Goal: Task Accomplishment & Management: Manage account settings

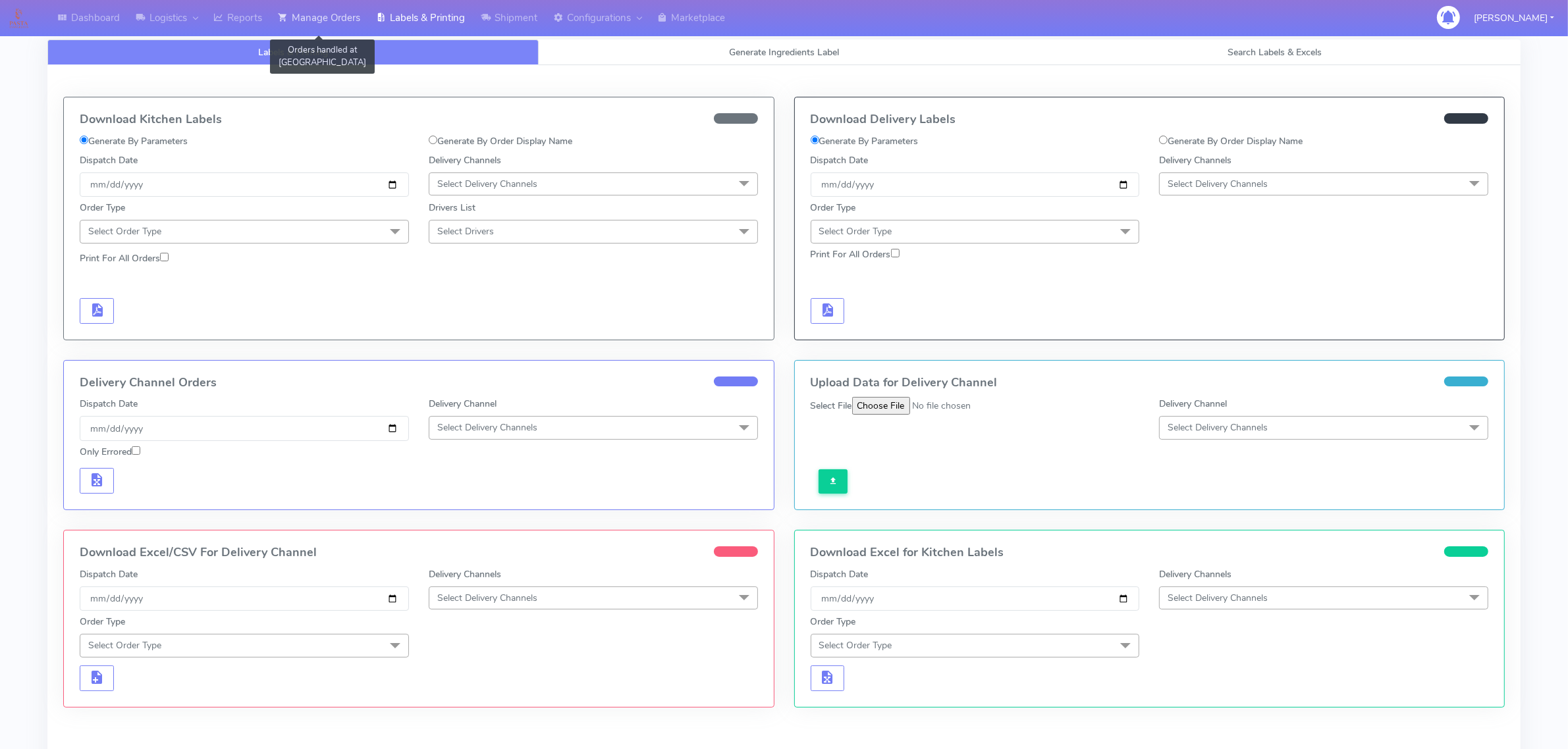
click at [339, 13] on link "Manage Orders" at bounding box center [319, 18] width 98 height 36
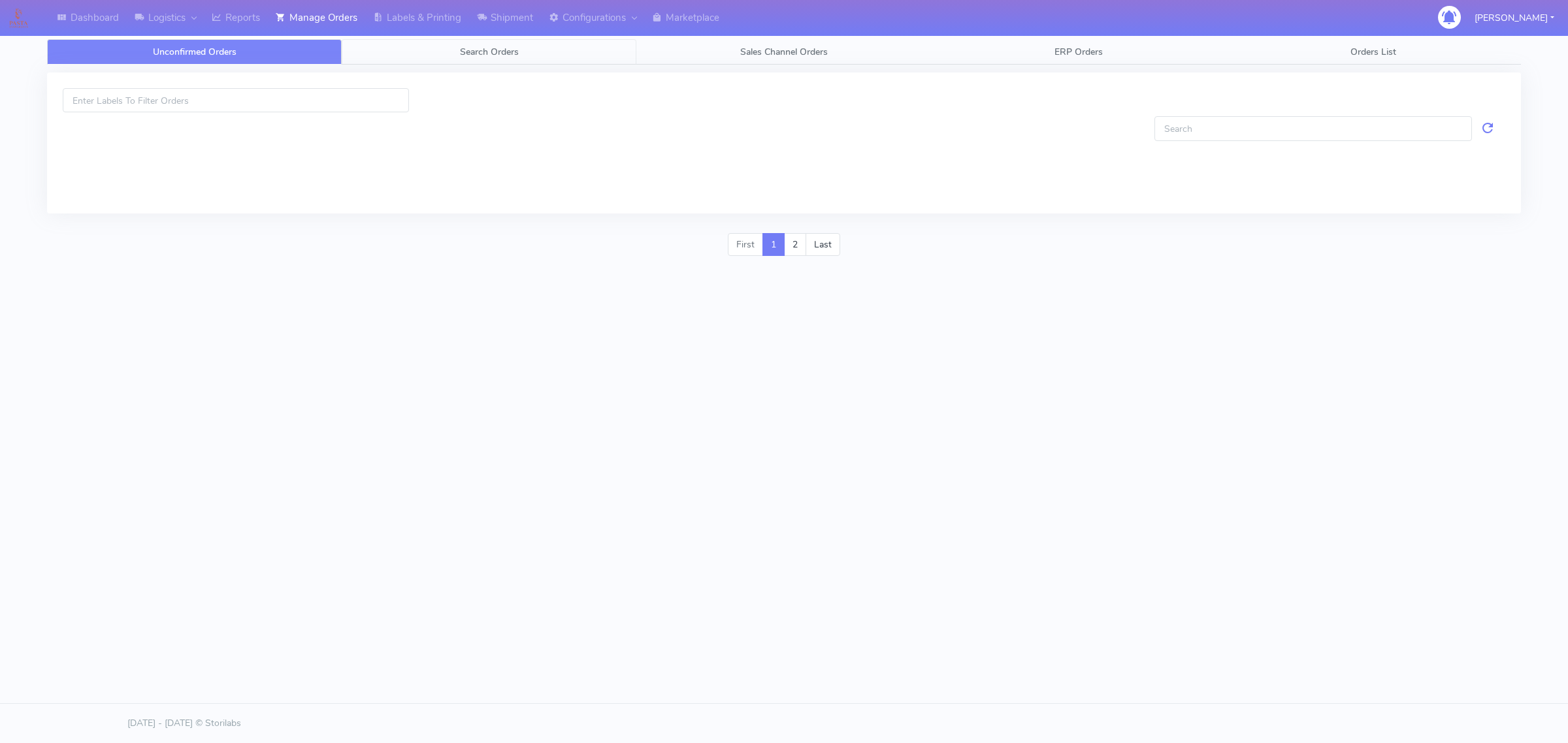
click at [426, 54] on link "Search Orders" at bounding box center [489, 52] width 295 height 26
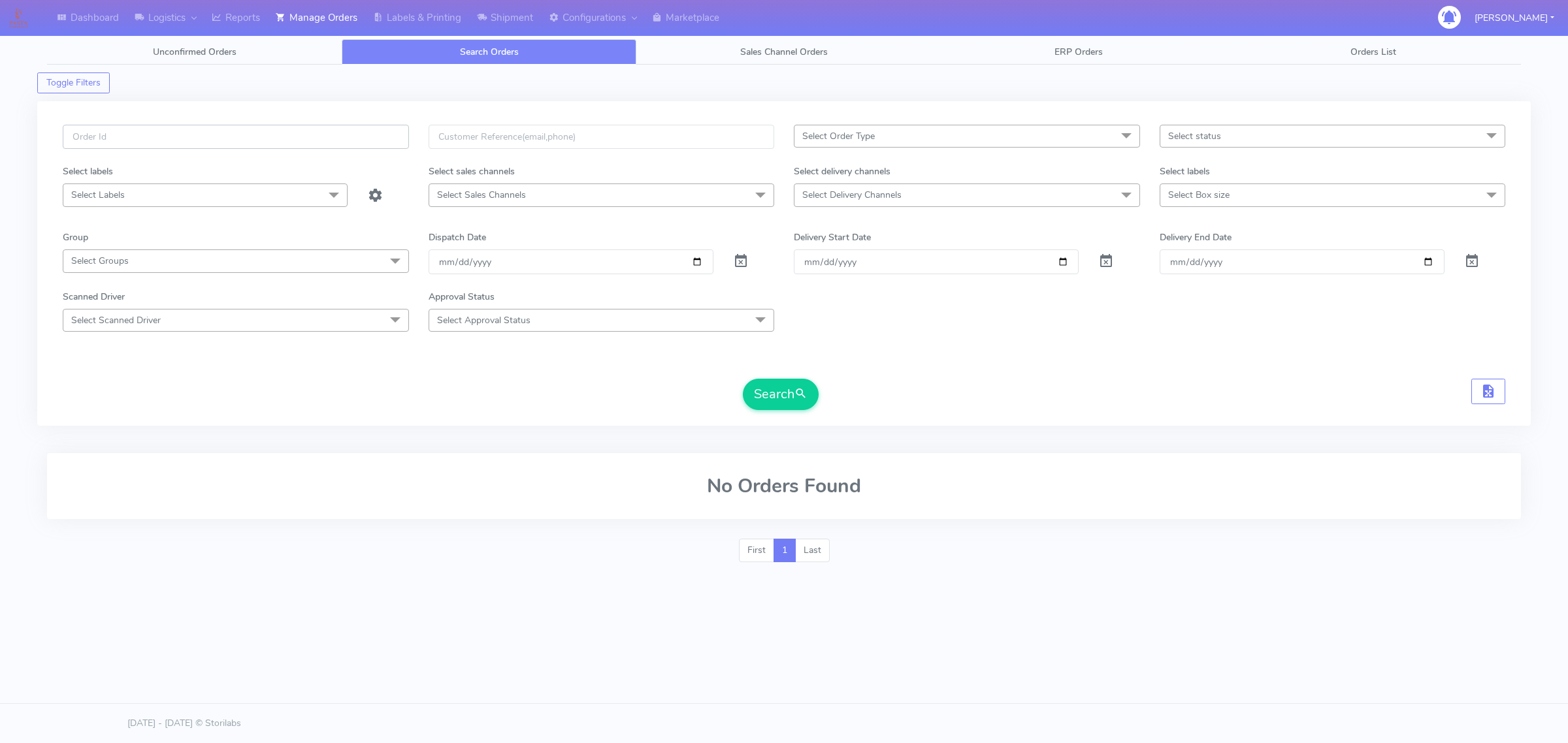
click at [295, 136] on input "text" at bounding box center [236, 137] width 346 height 24
paste input "#1629019"
type input "#1629019"
click at [739, 260] on span at bounding box center [741, 264] width 16 height 12
click at [803, 401] on span "submit" at bounding box center [801, 394] width 13 height 17
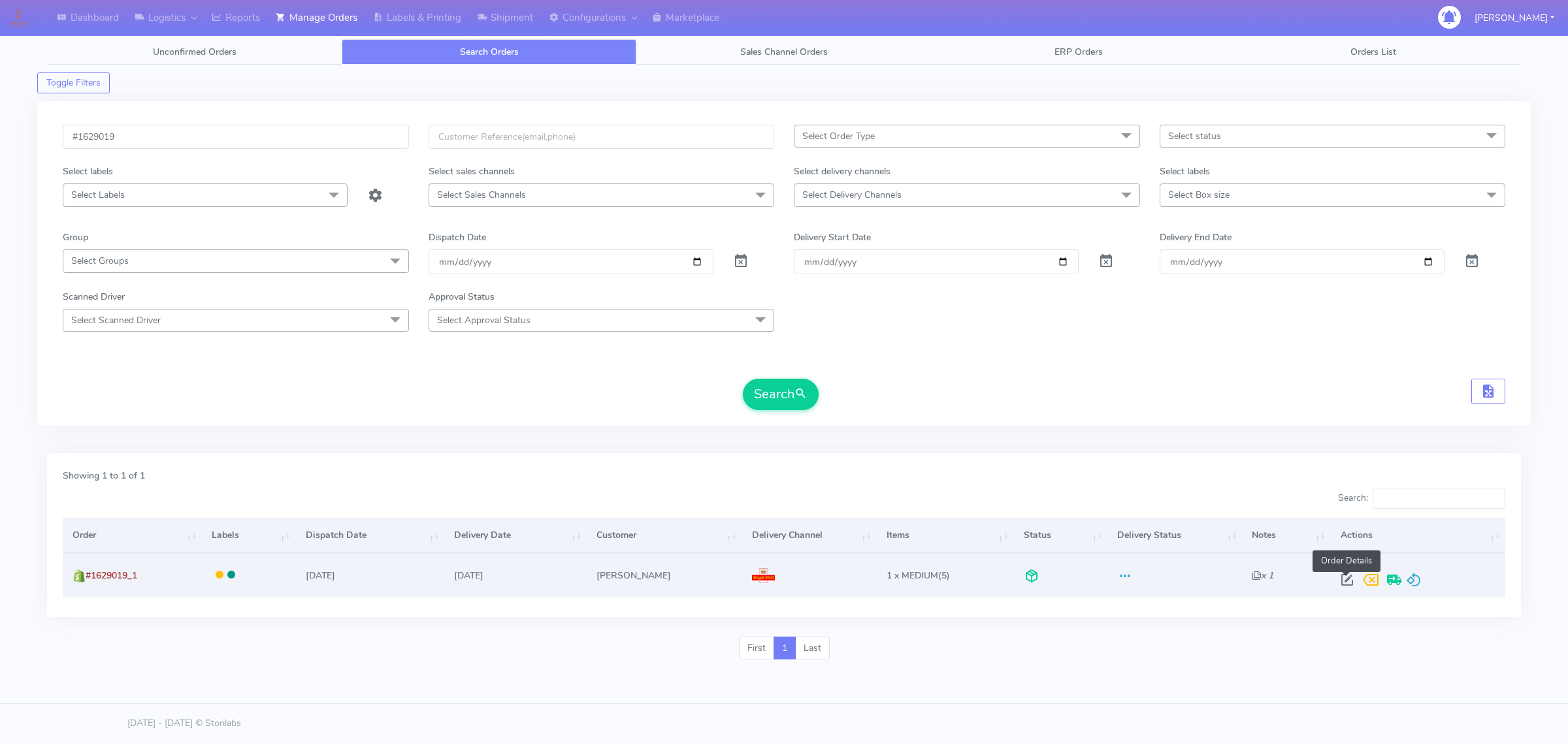
click at [1340, 579] on span at bounding box center [1347, 583] width 24 height 12
select select "3"
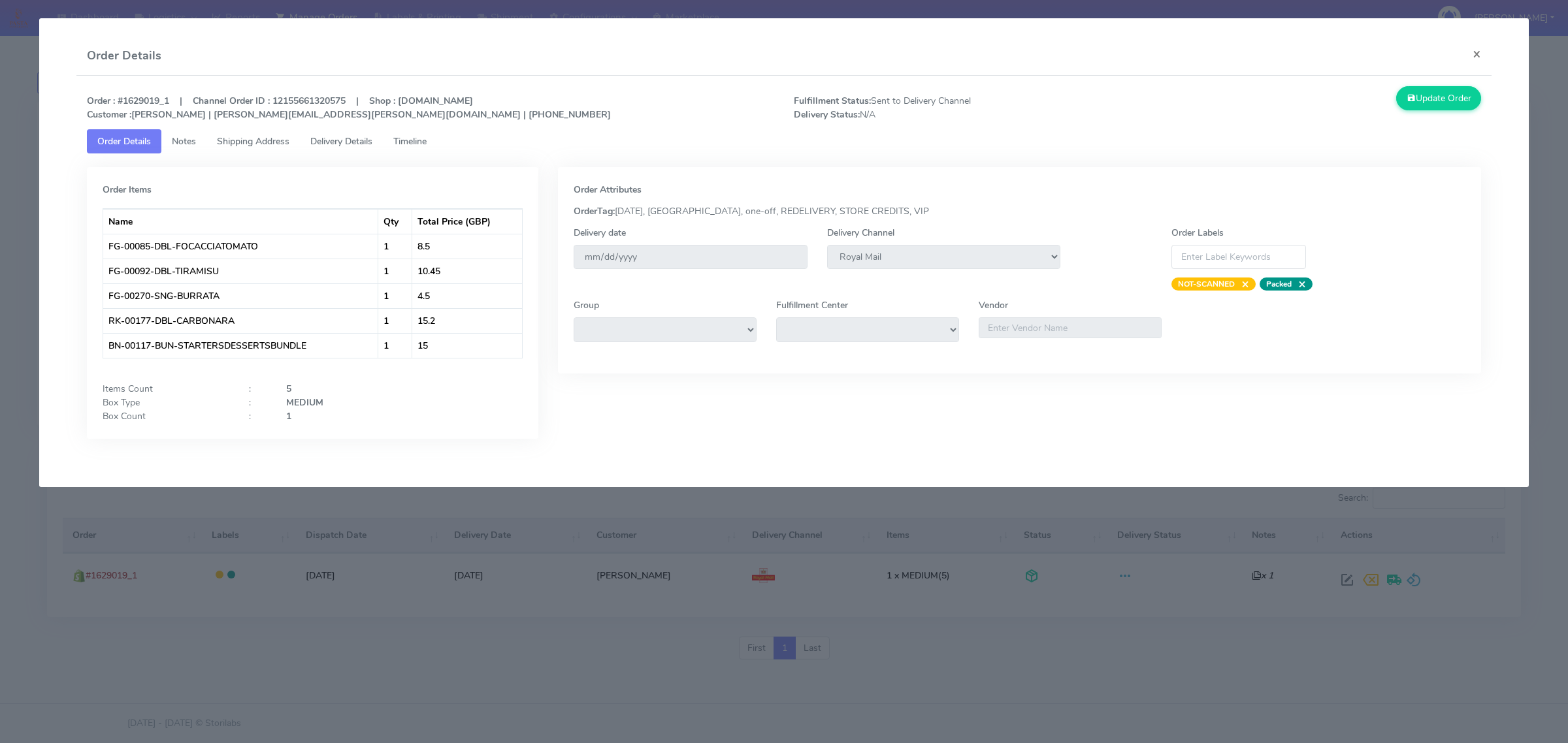
click at [361, 140] on span "Delivery Details" at bounding box center [342, 141] width 62 height 12
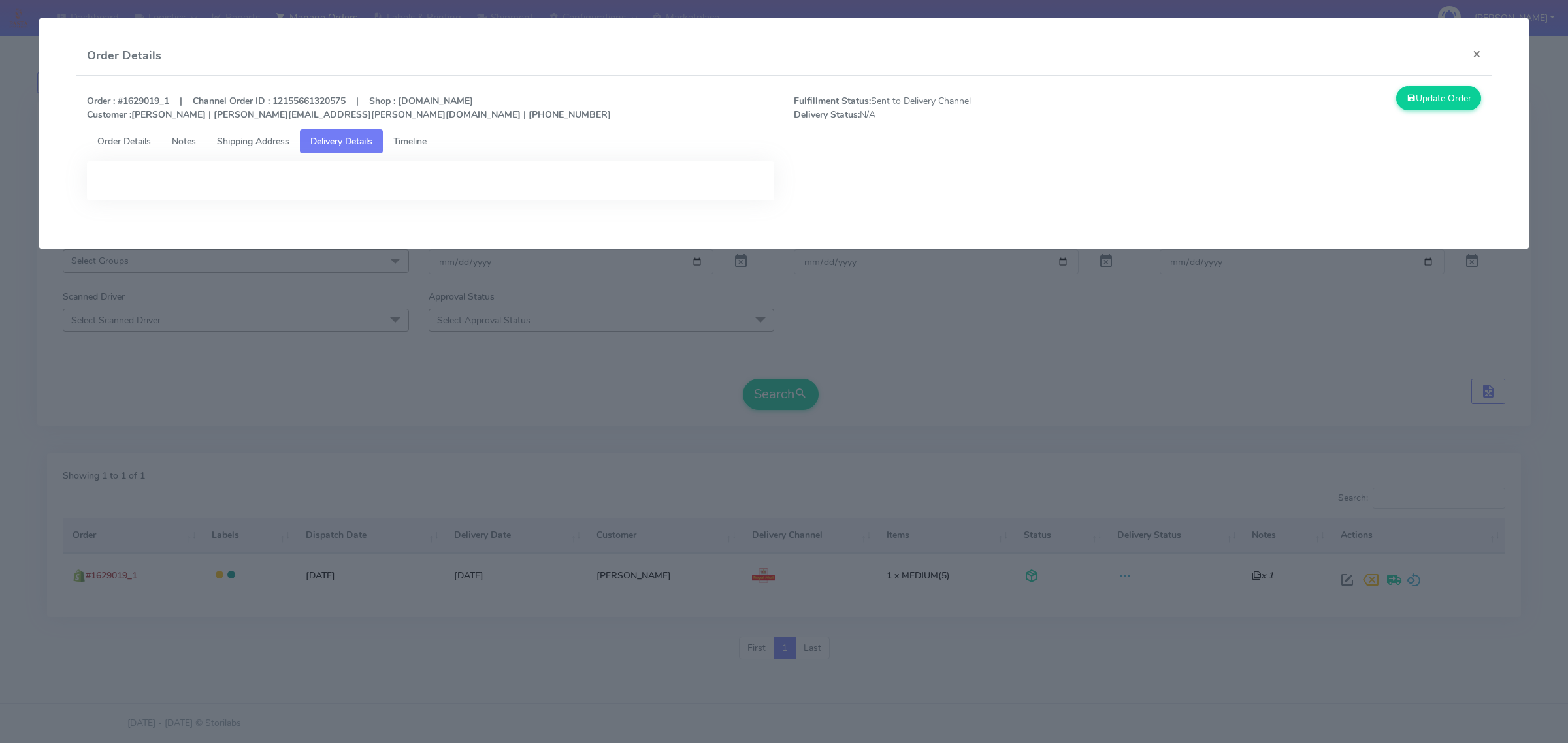
click at [232, 139] on span "Shipping Address" at bounding box center [254, 141] width 73 height 12
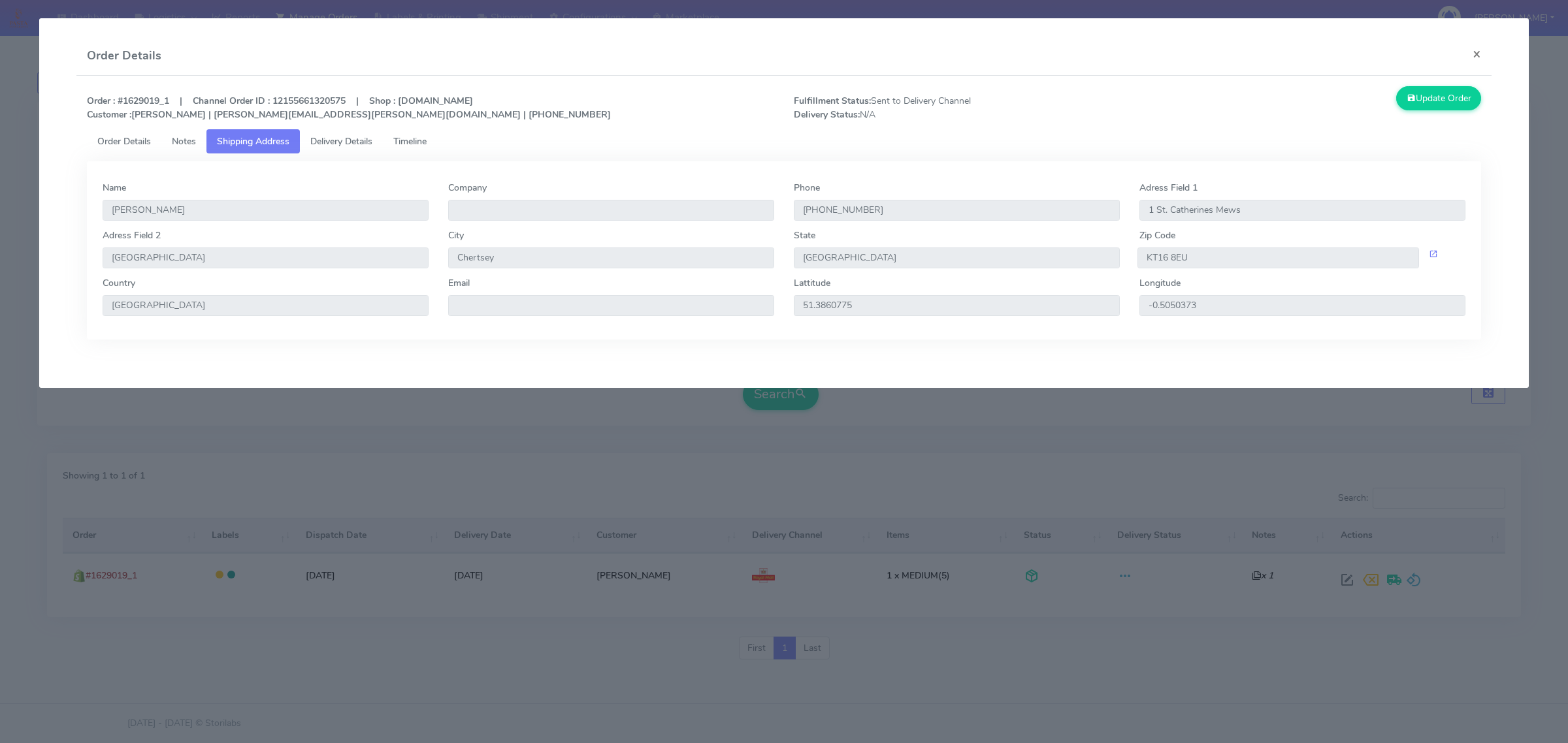
click at [185, 133] on link "Notes" at bounding box center [184, 141] width 45 height 24
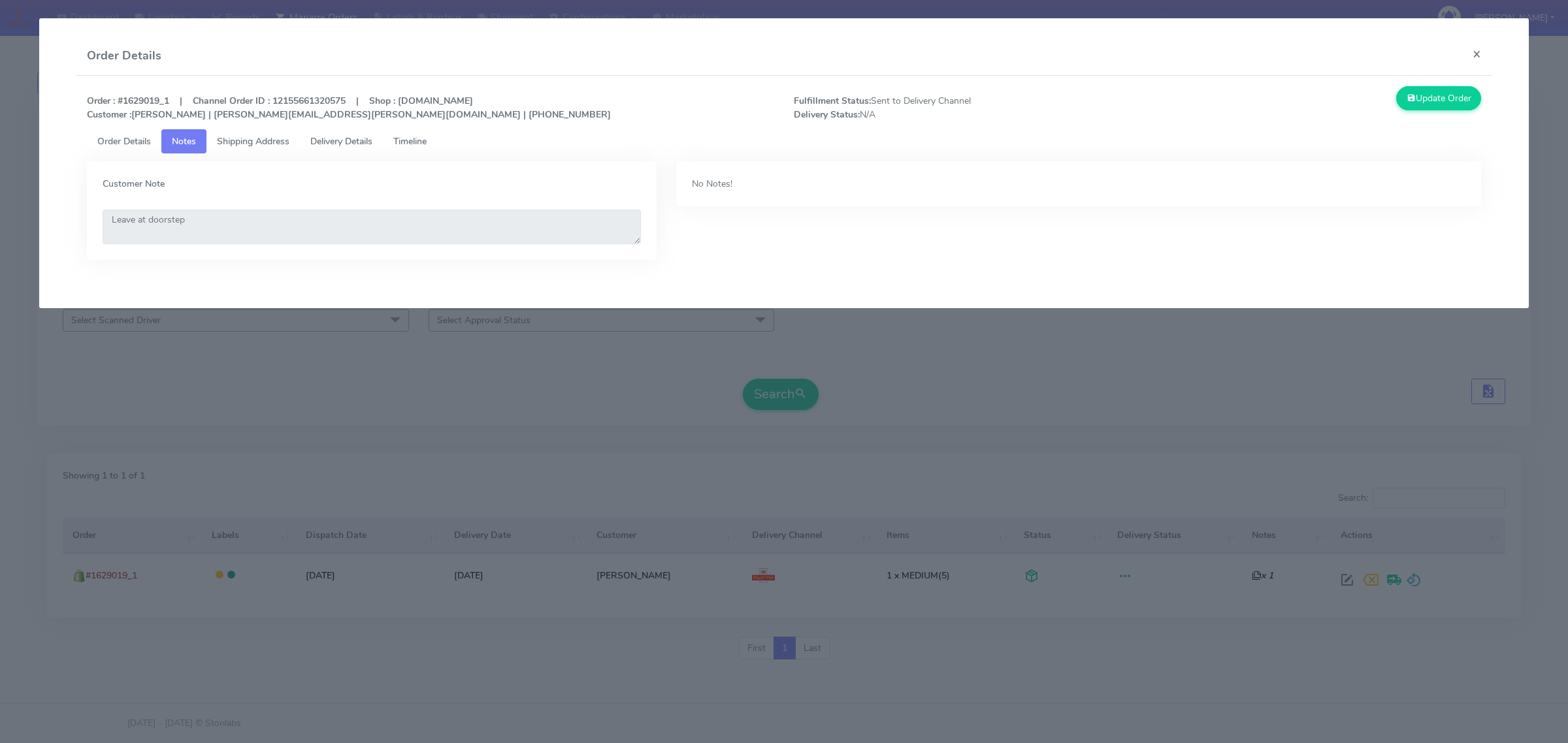
click at [131, 133] on link "Order Details" at bounding box center [124, 141] width 74 height 24
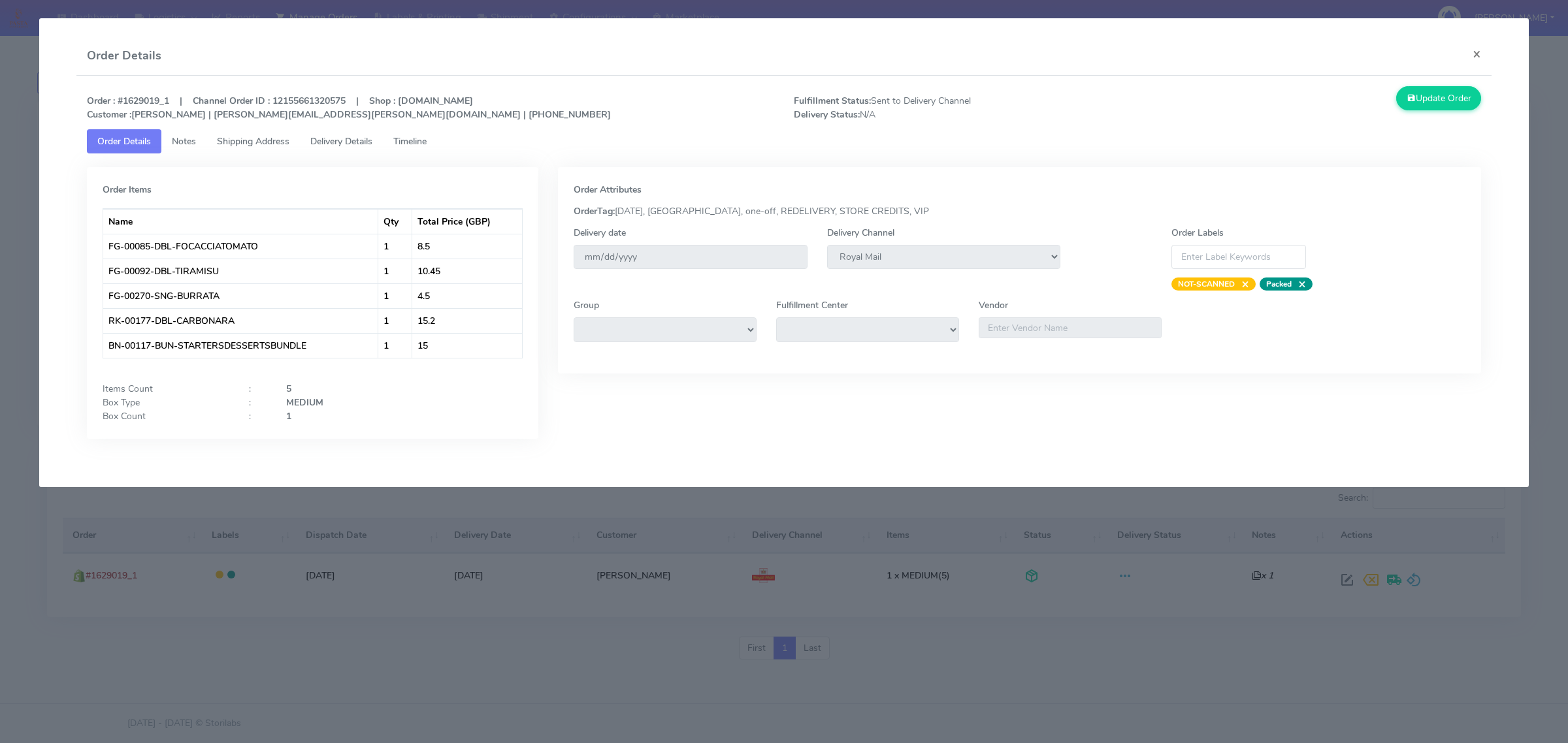
click at [354, 131] on link "Delivery Details" at bounding box center [341, 141] width 83 height 24
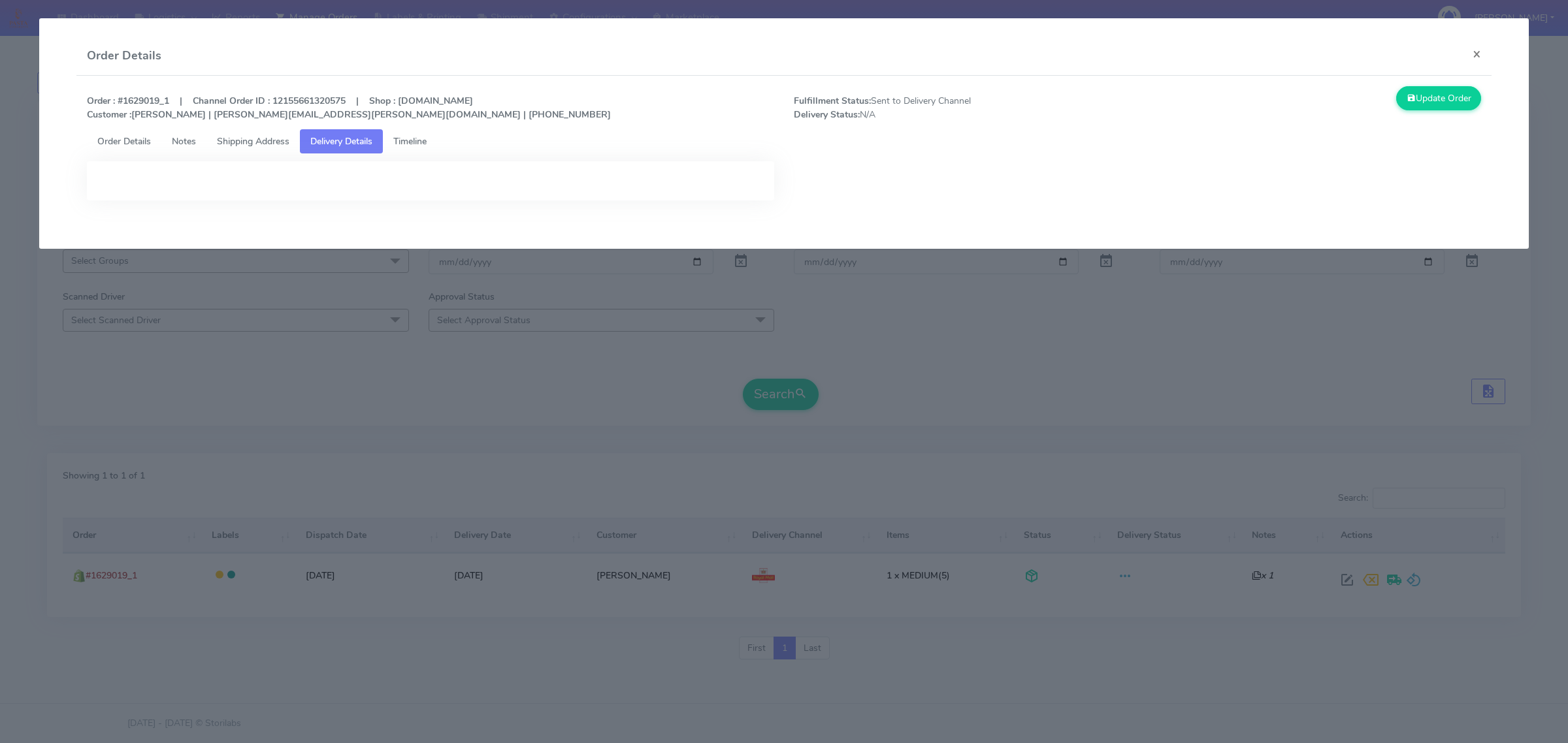
click at [389, 131] on link "Timeline" at bounding box center [409, 141] width 54 height 24
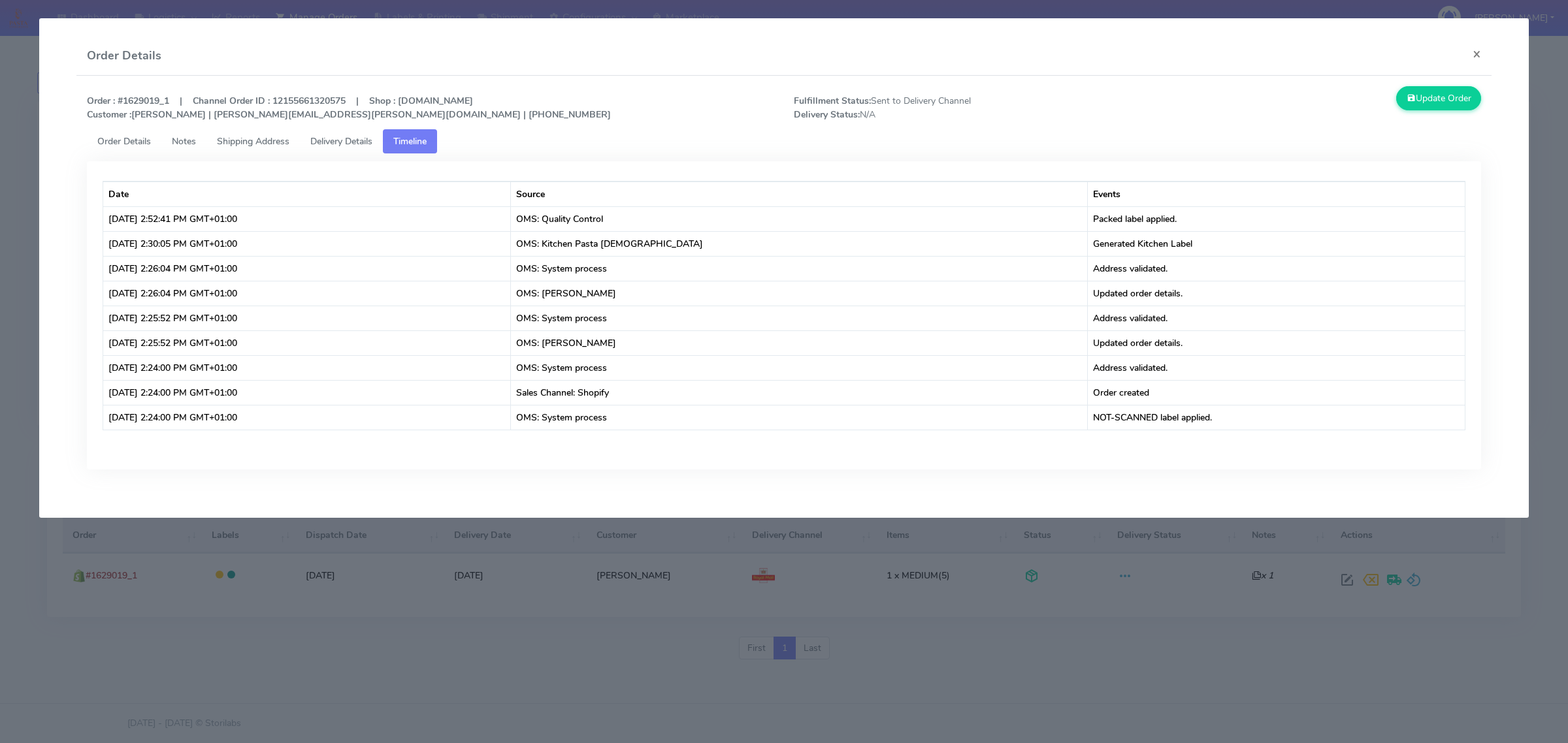
click at [368, 141] on span "Delivery Details" at bounding box center [342, 141] width 62 height 12
